Goal: Task Accomplishment & Management: Complete application form

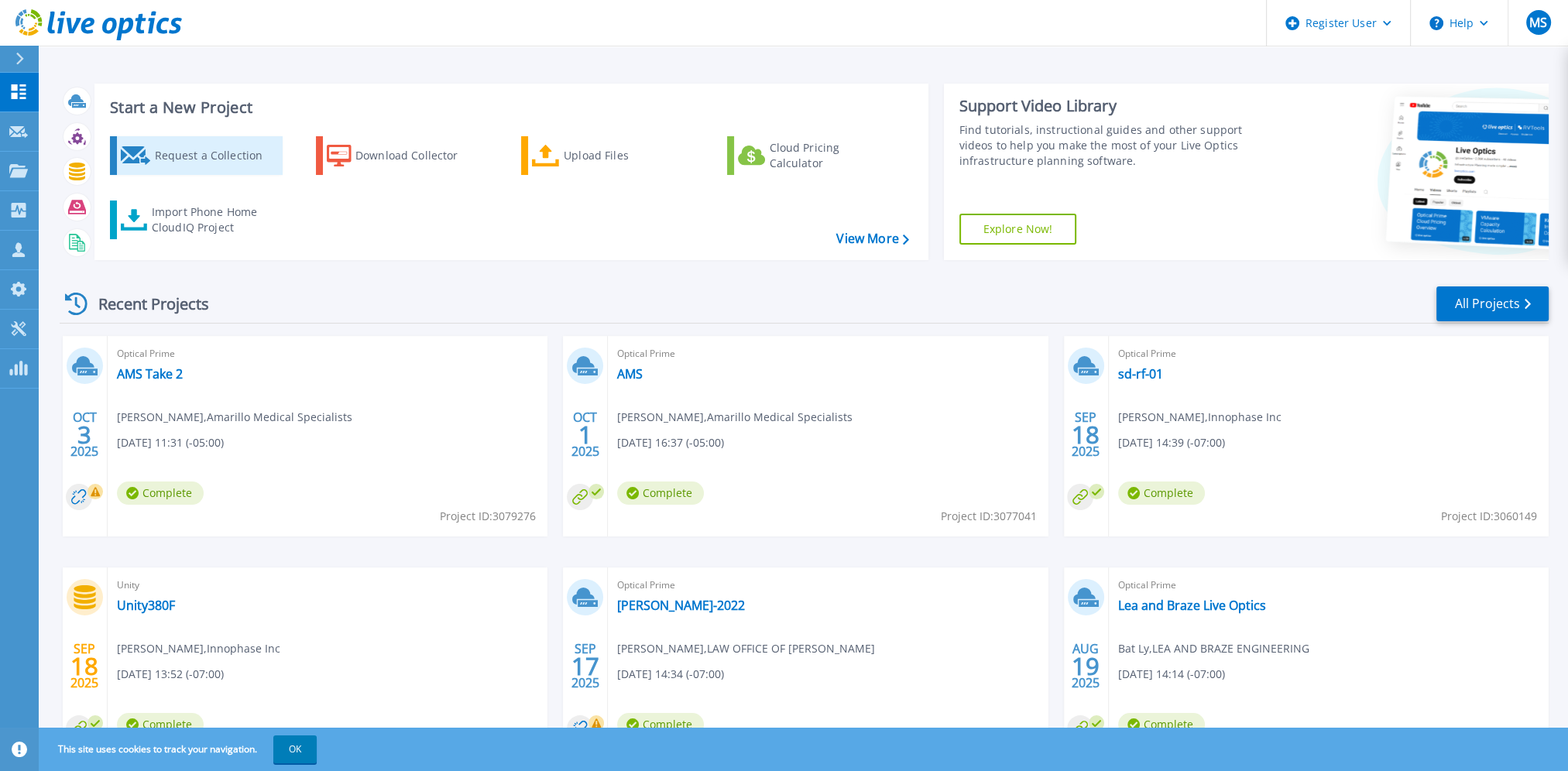
click at [165, 155] on div "Request a Collection" at bounding box center [216, 156] width 124 height 31
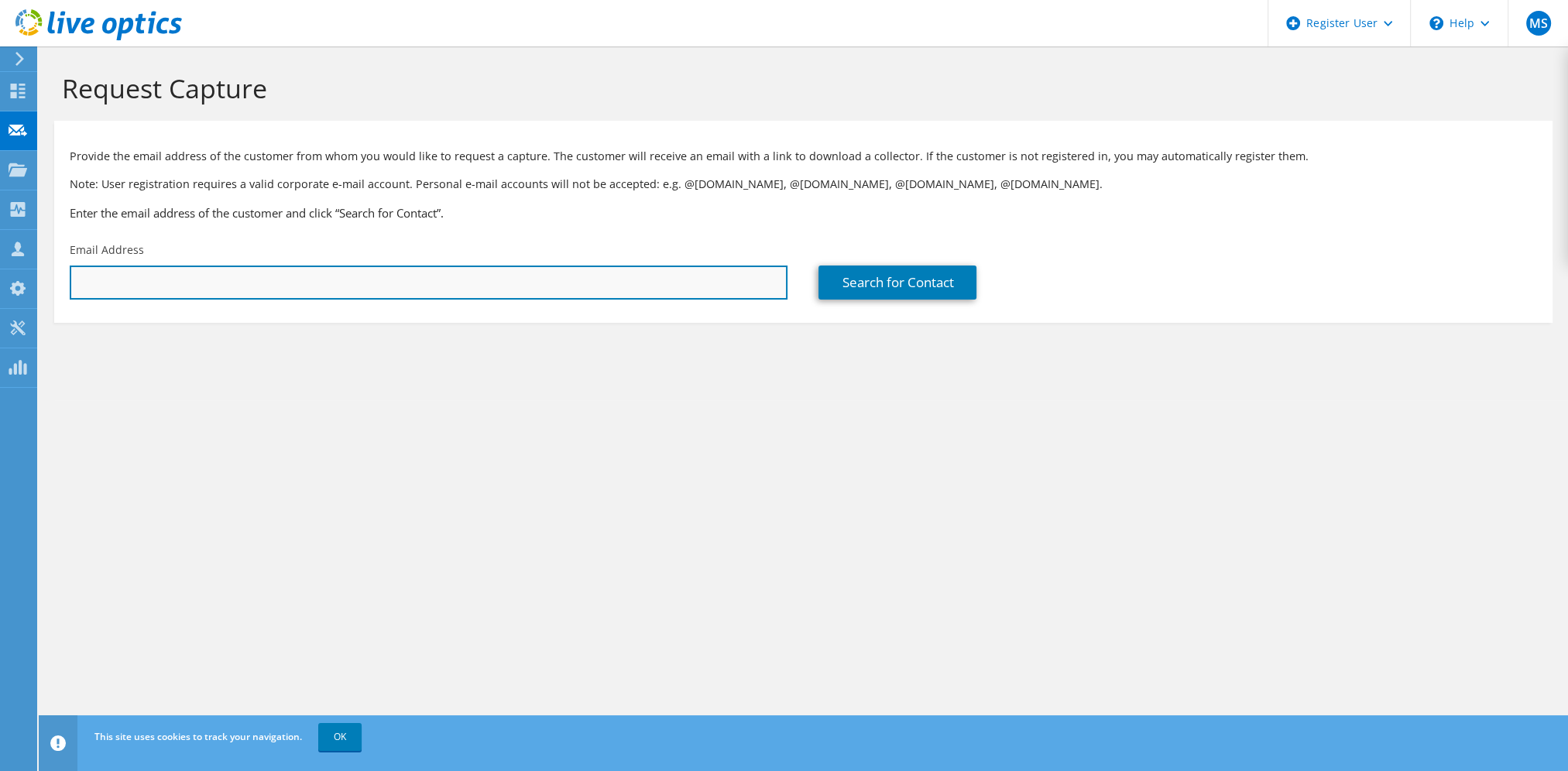
click at [364, 283] on input "text" at bounding box center [429, 282] width 717 height 34
paste input "amcqueen@perryacoustics.com"
type input "amcqueen@perryacoustics.com"
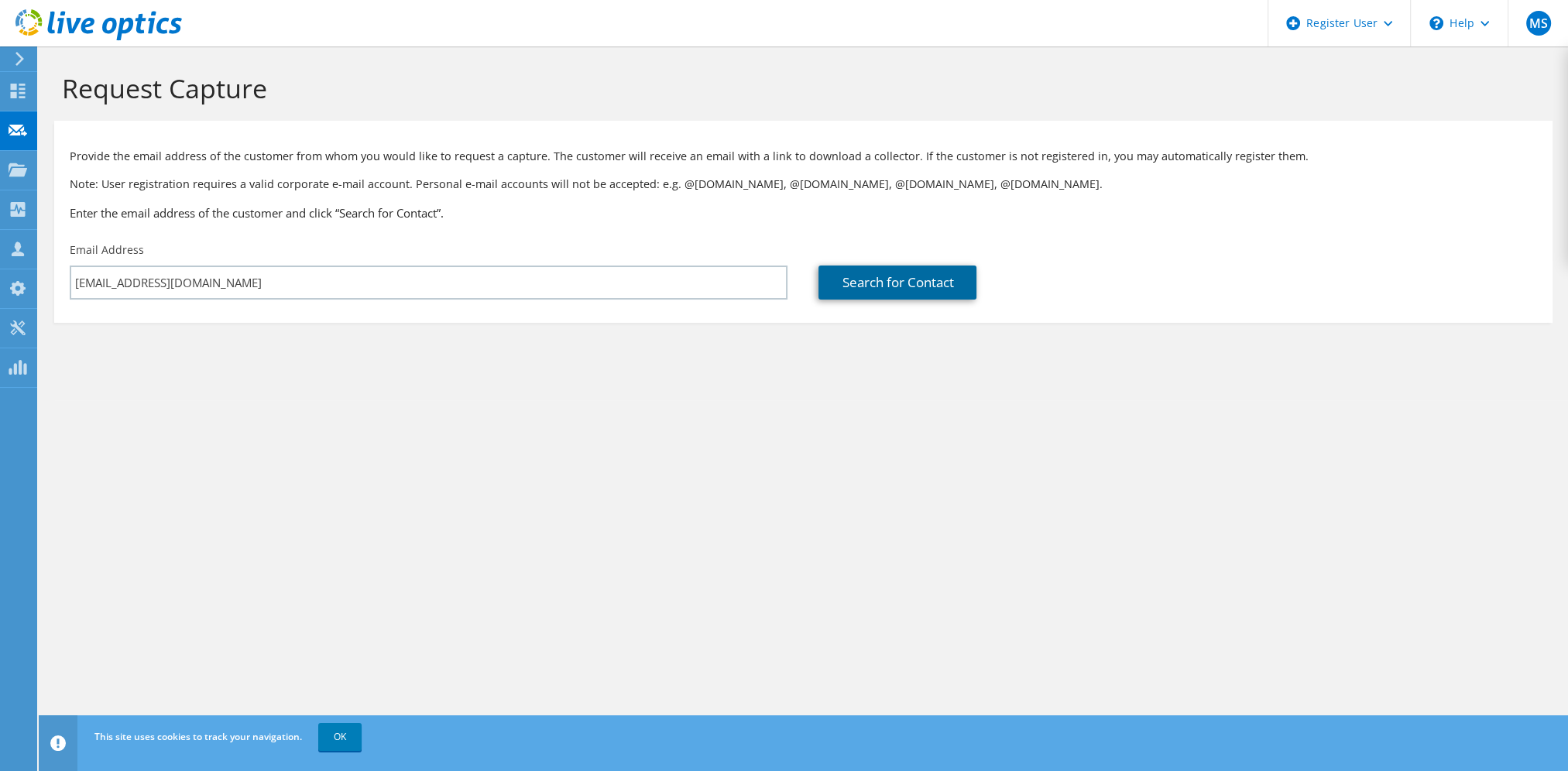
click at [854, 285] on link "Search for Contact" at bounding box center [898, 282] width 158 height 34
type input "PERRY ACOUSTICS"
type input "Ashley"
type input "McQueen"
type input "[GEOGRAPHIC_DATA]"
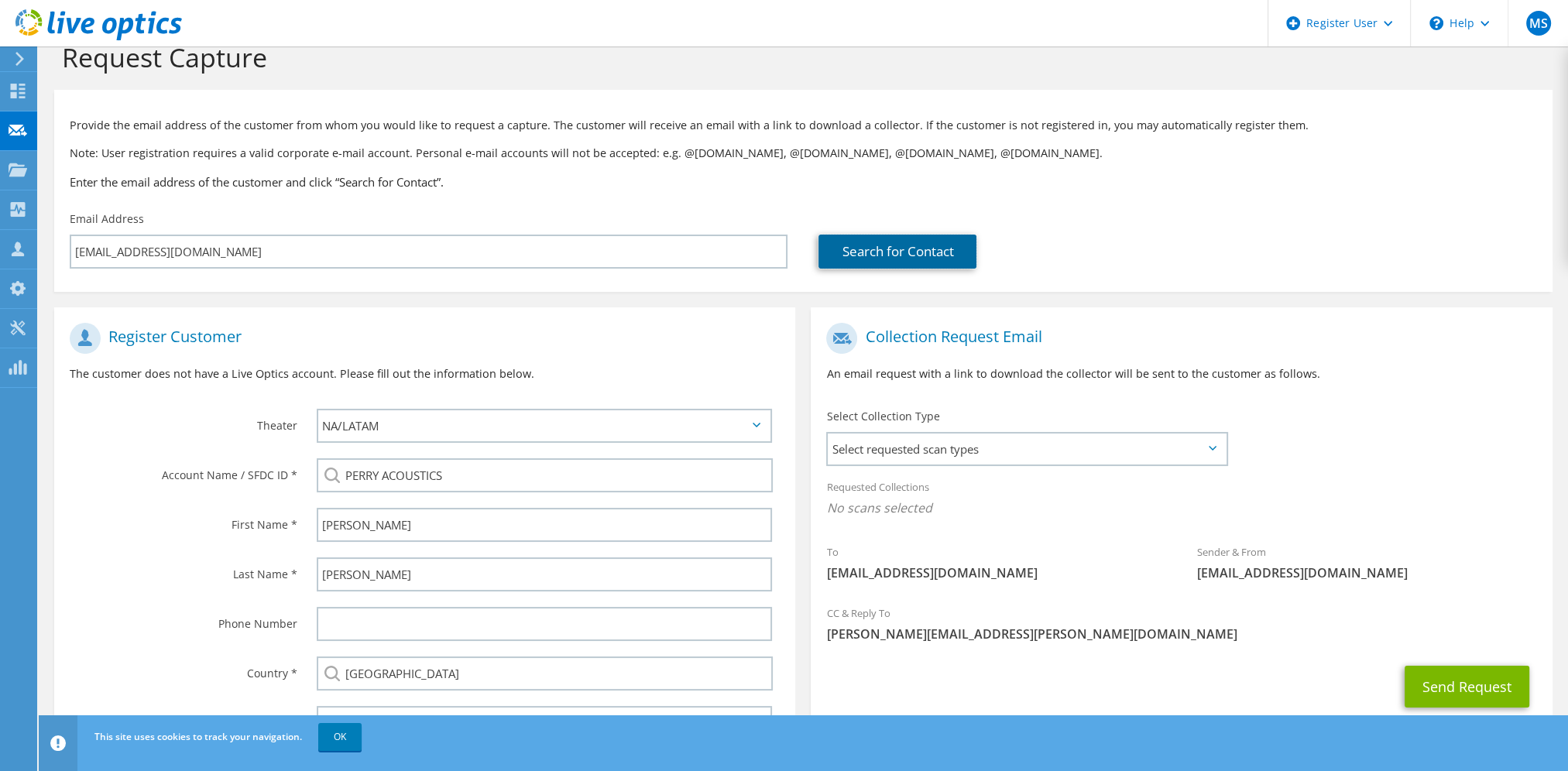
scroll to position [104, 0]
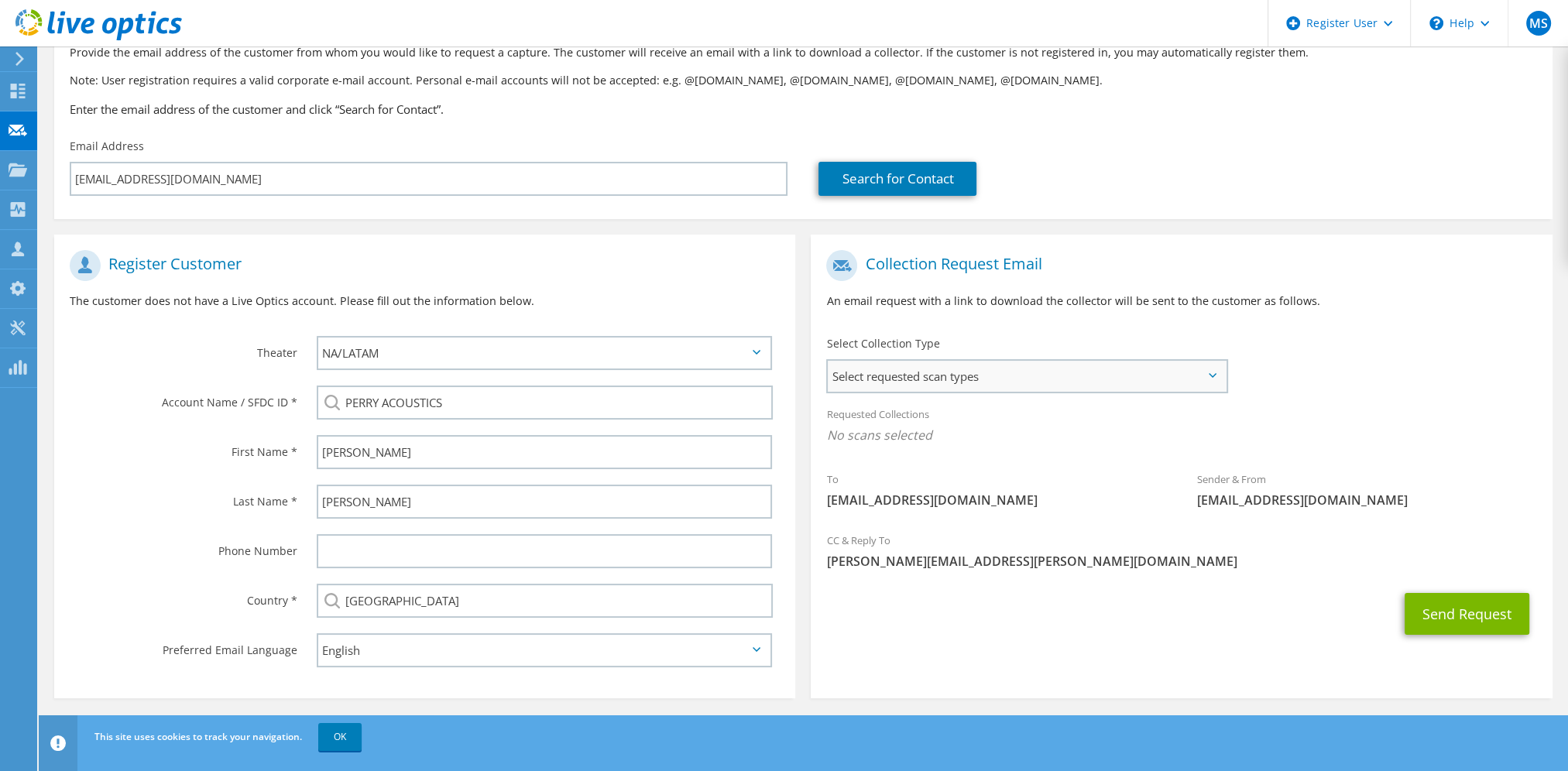
click at [939, 371] on span "Select requested scan types" at bounding box center [1026, 377] width 397 height 31
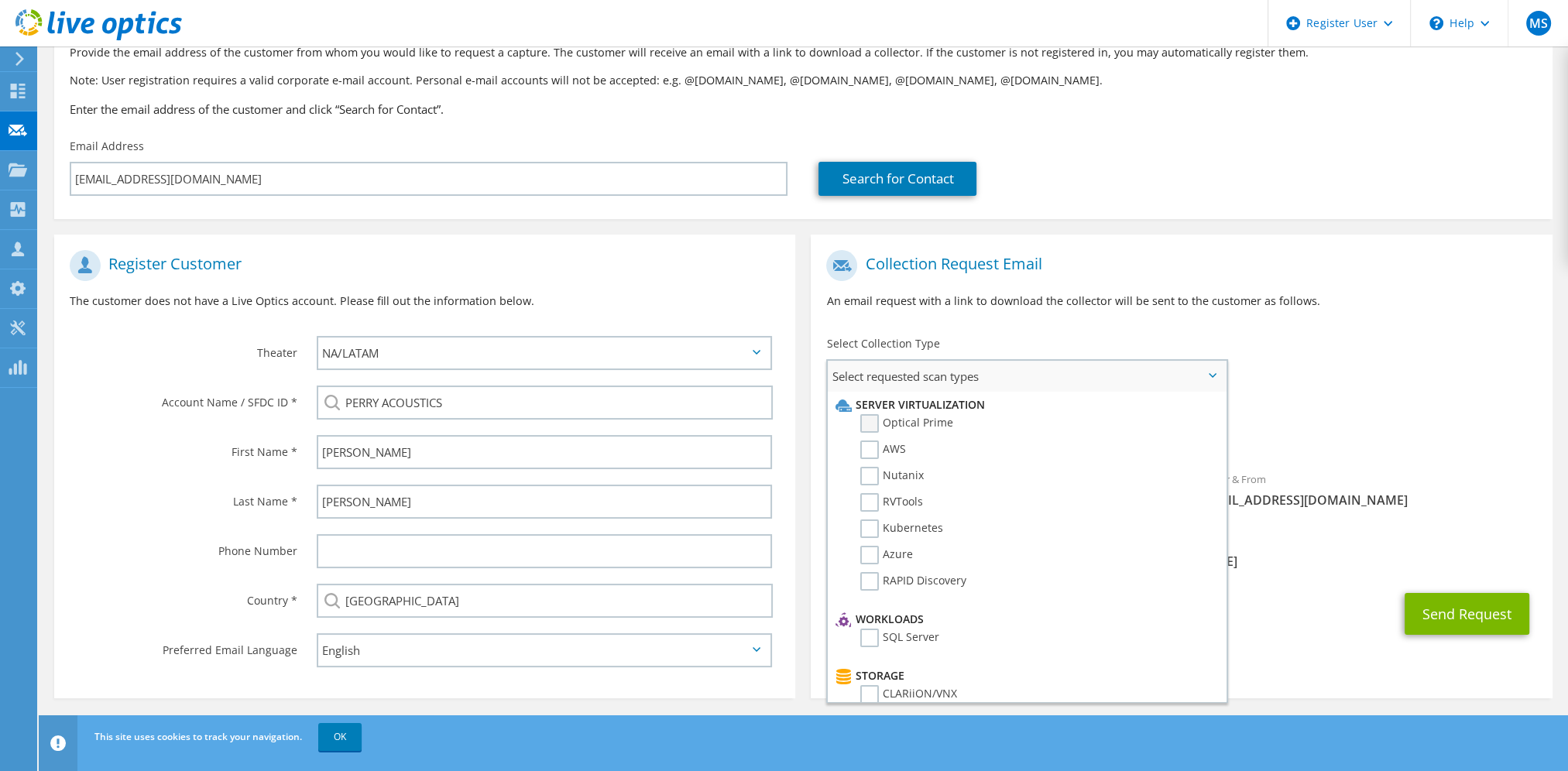
click at [913, 425] on label "Optical Prime" at bounding box center [907, 424] width 93 height 19
click at [0, 0] on input "Optical Prime" at bounding box center [0, 0] width 0 height 0
click at [1512, 427] on span "Optical Prime" at bounding box center [1181, 439] width 710 height 26
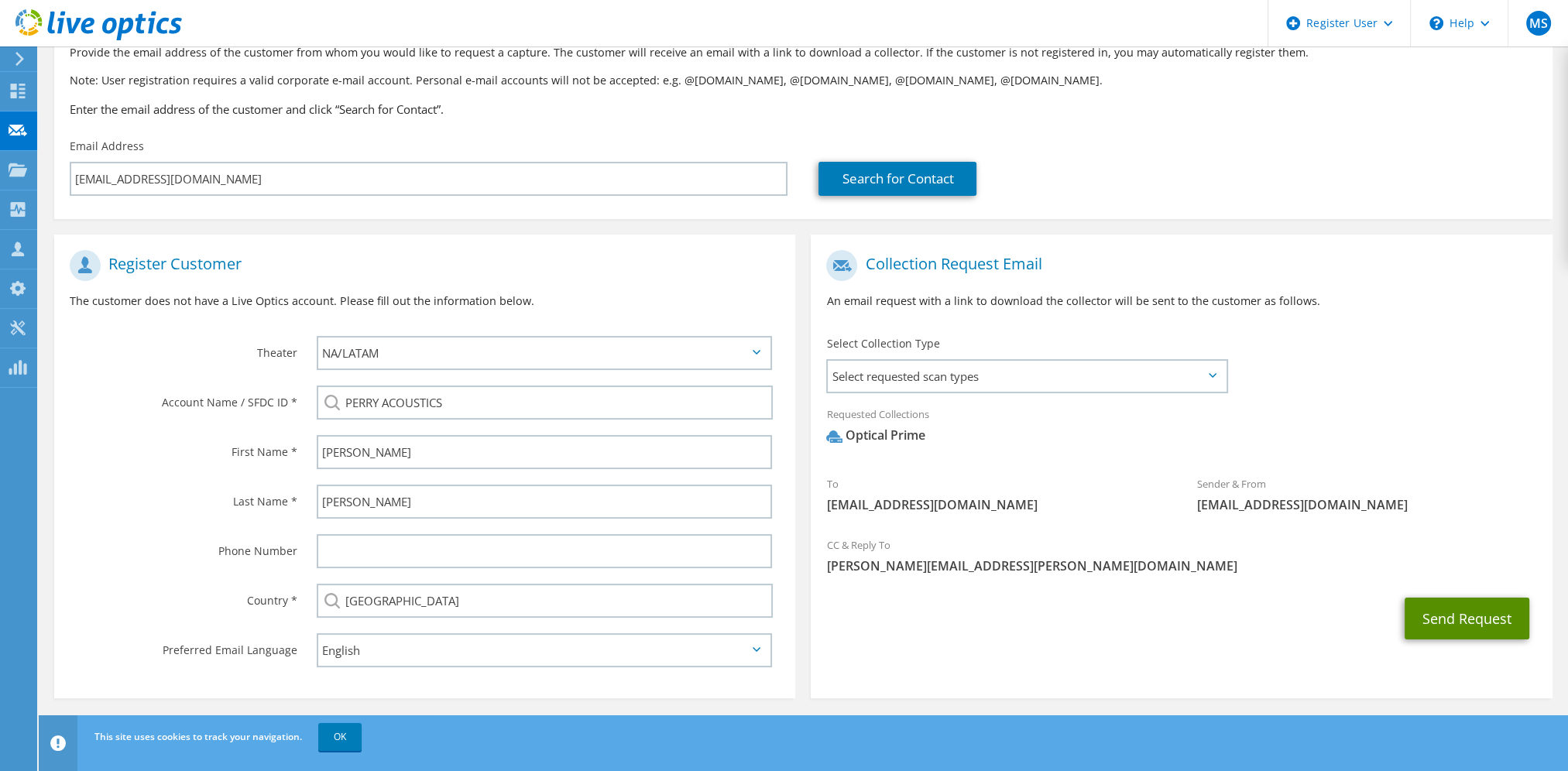
click at [1422, 612] on button "Send Request" at bounding box center [1467, 619] width 125 height 42
